Goal: Information Seeking & Learning: Find specific fact

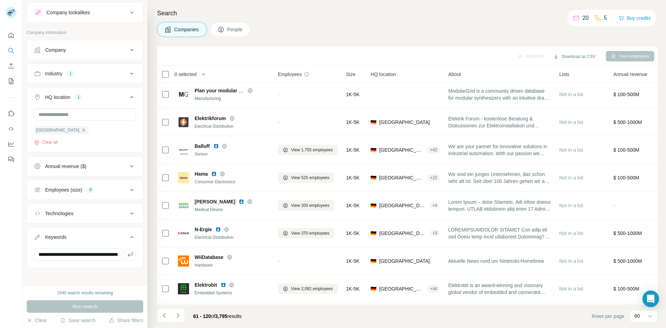
scroll to position [868, 0]
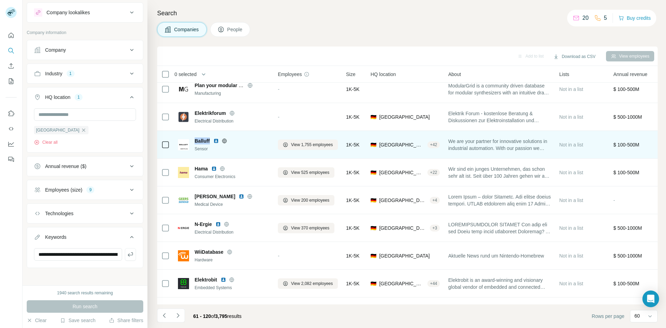
drag, startPoint x: 195, startPoint y: 142, endPoint x: 209, endPoint y: 140, distance: 14.0
click at [209, 140] on span "Balluff" at bounding box center [202, 140] width 15 height 7
copy span "Balluff"
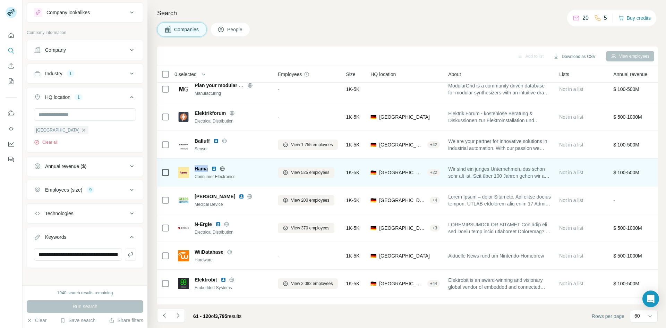
drag, startPoint x: 209, startPoint y: 168, endPoint x: 196, endPoint y: 168, distance: 12.5
click at [196, 168] on div "Hama" at bounding box center [232, 168] width 75 height 7
copy span "Hama"
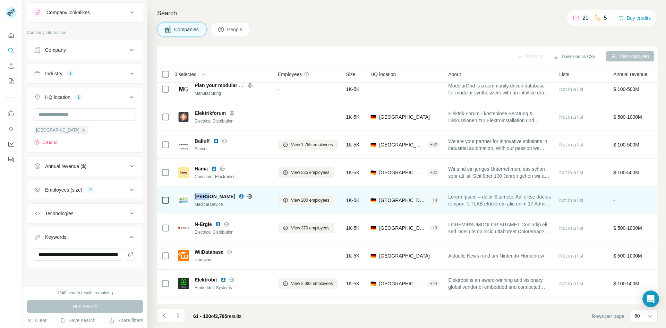
drag, startPoint x: 208, startPoint y: 197, endPoint x: 192, endPoint y: 196, distance: 16.0
click at [192, 196] on div "[PERSON_NAME] Medical Device" at bounding box center [224, 200] width 92 height 15
copy span "[PERSON_NAME]"
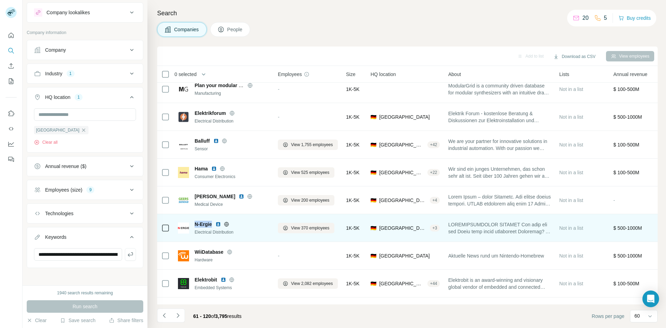
drag, startPoint x: 213, startPoint y: 224, endPoint x: 195, endPoint y: 222, distance: 18.2
click at [195, 222] on div "N-Ergie" at bounding box center [232, 224] width 75 height 7
copy span "N-Ergie"
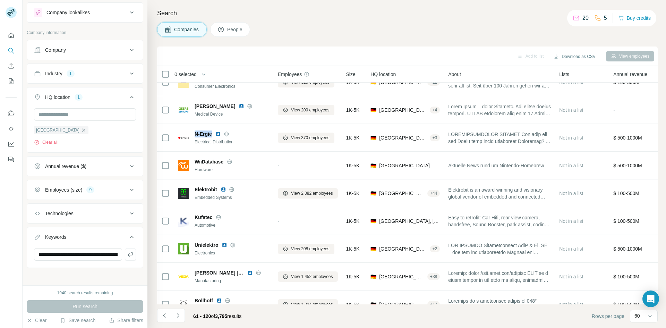
scroll to position [1000, 0]
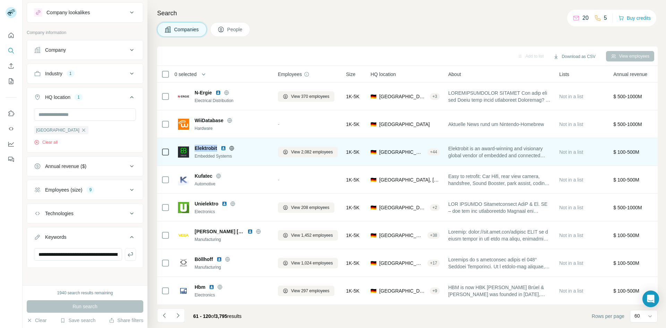
drag, startPoint x: 217, startPoint y: 148, endPoint x: 196, endPoint y: 150, distance: 20.9
click at [196, 150] on span "Elektrobit" at bounding box center [206, 148] width 23 height 7
copy span "Elektrobit"
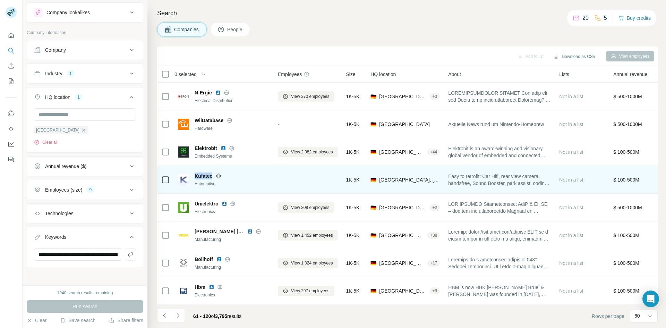
drag, startPoint x: 213, startPoint y: 178, endPoint x: 195, endPoint y: 176, distance: 18.1
click at [195, 176] on div "Kufatec" at bounding box center [232, 176] width 75 height 7
copy span "Kufatec"
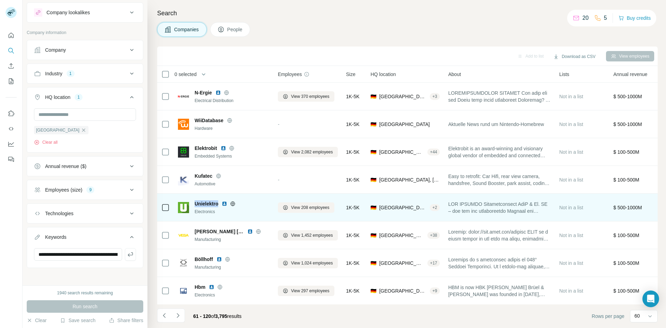
drag, startPoint x: 218, startPoint y: 204, endPoint x: 196, endPoint y: 203, distance: 21.9
click at [196, 203] on span "Unielektro" at bounding box center [207, 203] width 24 height 7
copy span "Unielektro"
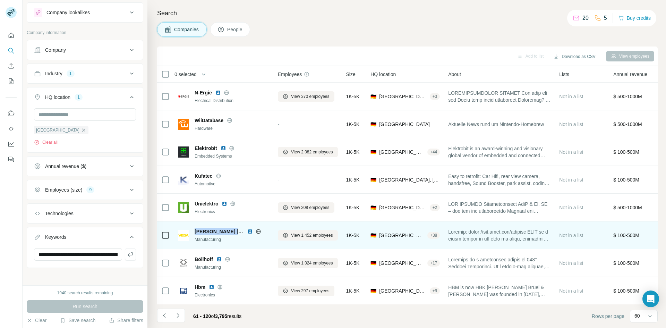
drag, startPoint x: 243, startPoint y: 231, endPoint x: 194, endPoint y: 234, distance: 48.3
click at [194, 234] on div "[PERSON_NAME] [PERSON_NAME] KG Manufacturing" at bounding box center [224, 235] width 92 height 15
copy span "[PERSON_NAME] [PERSON_NAME] KG"
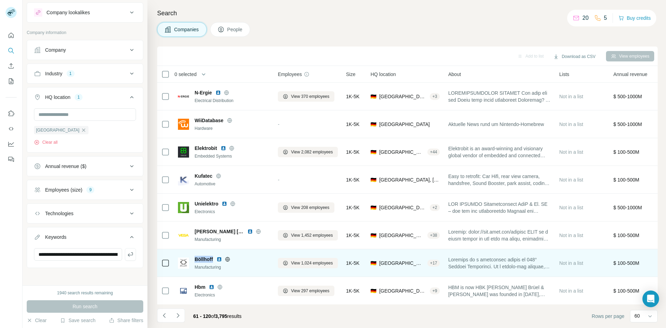
drag, startPoint x: 213, startPoint y: 260, endPoint x: 196, endPoint y: 259, distance: 17.4
click at [196, 259] on div "Böllhoff" at bounding box center [232, 259] width 75 height 7
copy span "Böllhoff"
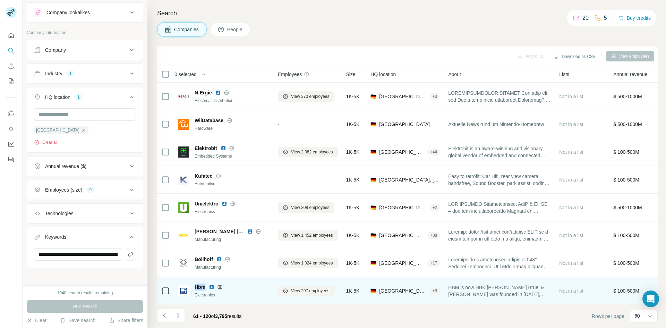
drag, startPoint x: 205, startPoint y: 287, endPoint x: 192, endPoint y: 286, distance: 12.9
click at [192, 286] on div "Hbm Electronics" at bounding box center [224, 291] width 92 height 15
copy span "Hbm"
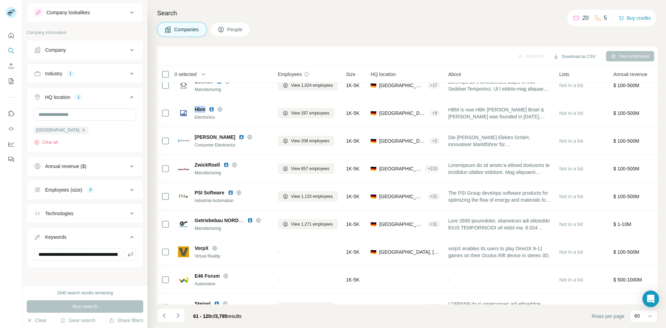
scroll to position [1185, 0]
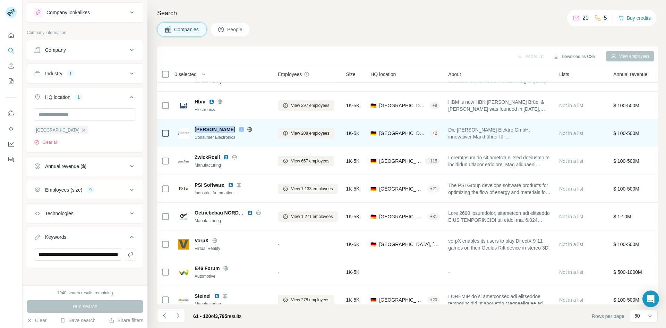
drag, startPoint x: 195, startPoint y: 130, endPoint x: 231, endPoint y: 127, distance: 35.9
click at [231, 127] on div "[PERSON_NAME]" at bounding box center [232, 129] width 75 height 7
drag, startPoint x: 524, startPoint y: 129, endPoint x: 493, endPoint y: 131, distance: 31.3
click at [493, 131] on span "Die [PERSON_NAME] Elektro GmbH, innovativer Marktführer für Elektroinstallation…" at bounding box center [499, 133] width 103 height 14
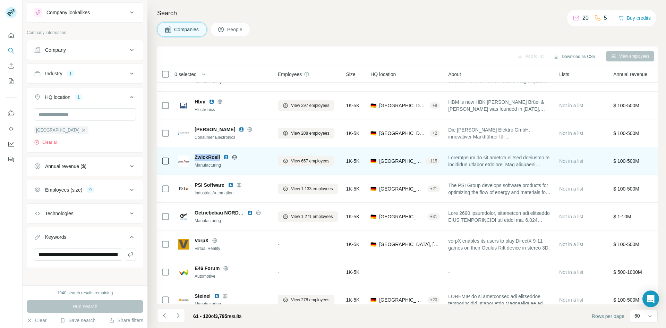
drag, startPoint x: 221, startPoint y: 156, endPoint x: 194, endPoint y: 155, distance: 27.1
click at [194, 155] on div "ZwickRoell Manufacturing" at bounding box center [224, 161] width 92 height 15
